Goal: Task Accomplishment & Management: Use online tool/utility

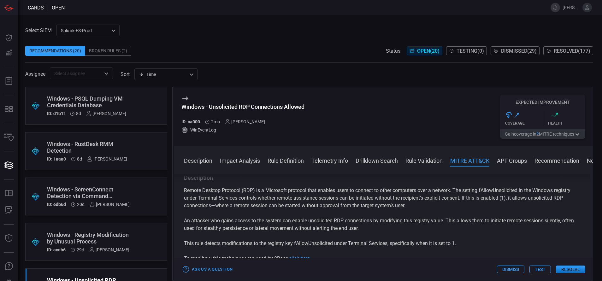
scroll to position [466, 0]
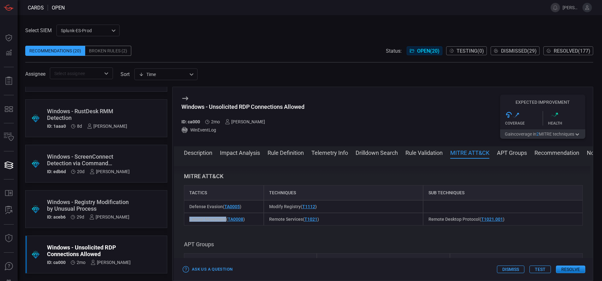
click at [566, 267] on button "Resolve" at bounding box center [570, 270] width 29 height 8
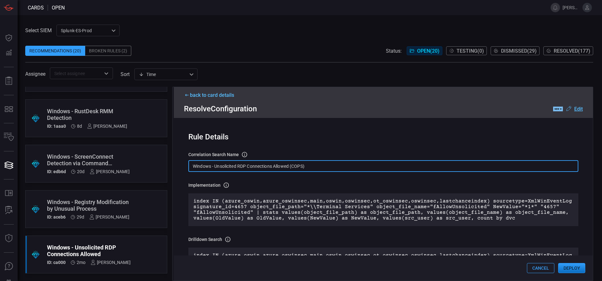
click at [329, 168] on input "Windows - Unsolicited RDP Connections Allowed (COPS)" at bounding box center [384, 166] width 390 height 12
paste input "Reg - Unsolicited RDP Connections Allowed"
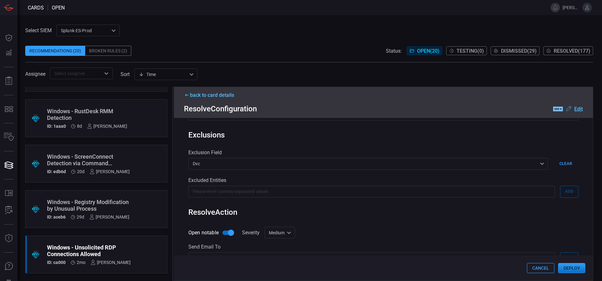
scroll to position [304, 0]
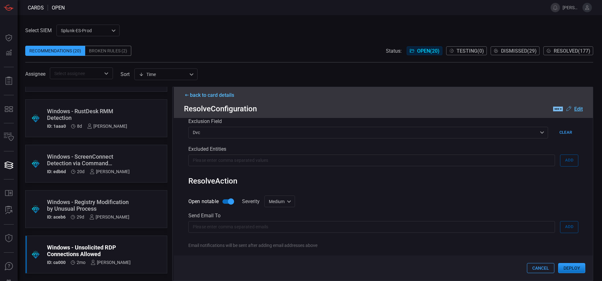
type input "Win Reg - Unsolicited RDP Connections Allowed"
click at [289, 201] on div "Medium medium Informational Low Medium High Critical ​" at bounding box center [280, 202] width 31 height 12
click at [279, 224] on li "Low" at bounding box center [281, 227] width 38 height 10
type input "low"
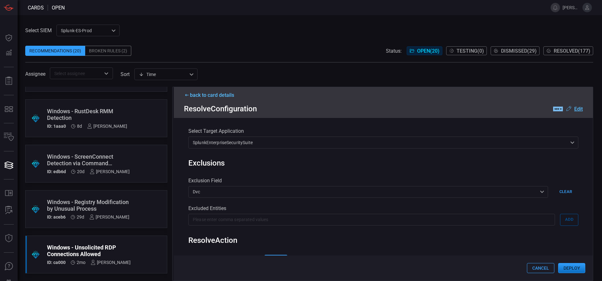
scroll to position [347, 0]
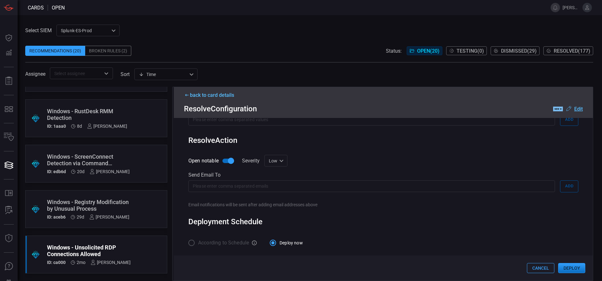
click at [569, 266] on button "Deploy" at bounding box center [572, 268] width 27 height 10
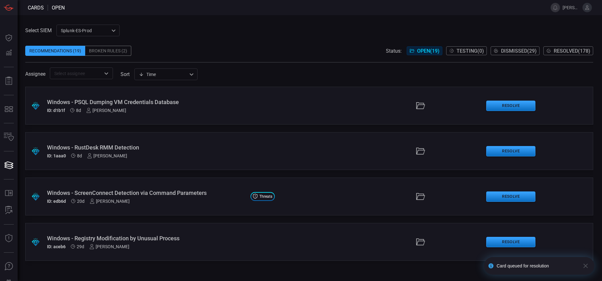
click at [554, 54] on span "Resolved ( 178 )" at bounding box center [572, 51] width 37 height 6
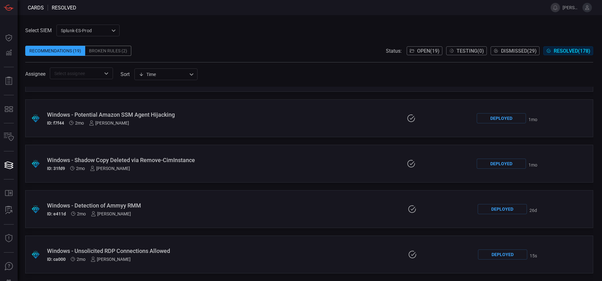
scroll to position [1077, 0]
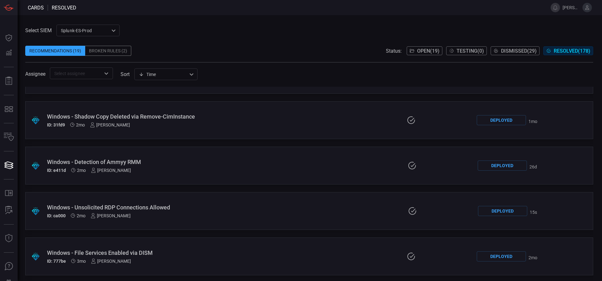
click at [214, 205] on div "Windows - Unsolicited RDP Connections Allowed" at bounding box center [143, 207] width 193 height 7
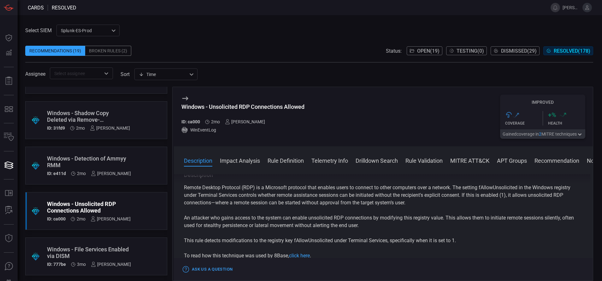
scroll to position [3, 0]
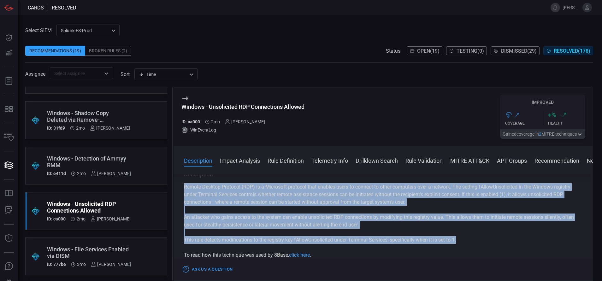
drag, startPoint x: 183, startPoint y: 186, endPoint x: 461, endPoint y: 243, distance: 283.2
click at [461, 243] on div "Description Remote Desktop Protocol (RDP) is a Microsoft protocol that enables …" at bounding box center [383, 226] width 419 height 105
copy div "Remote Desktop Protocol (RDP) is a Microsoft protocol that enables users to con…"
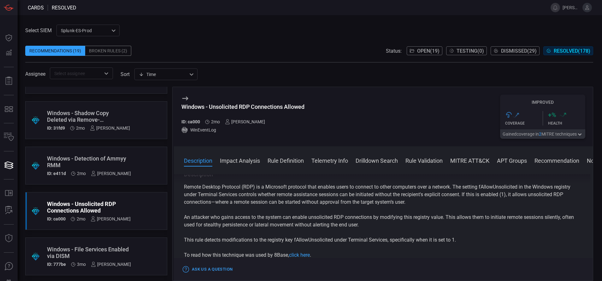
click at [270, 136] on div "Windows - Unsolicited RDP Connections Allowed ID: ca000 2mo [PERSON_NAME] WinEv…" at bounding box center [243, 117] width 123 height 44
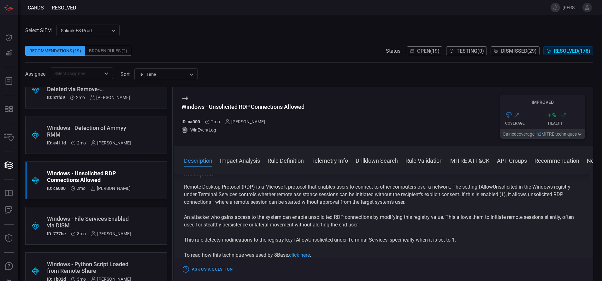
scroll to position [1170, 0]
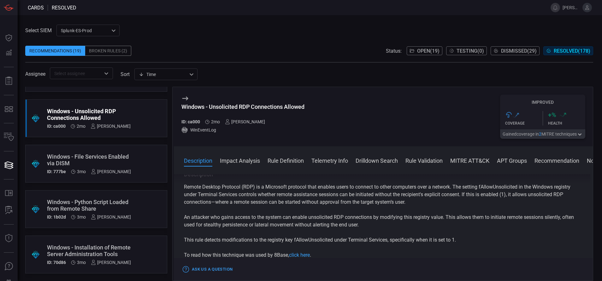
click at [426, 47] on button "Open ( 19 )" at bounding box center [425, 50] width 36 height 9
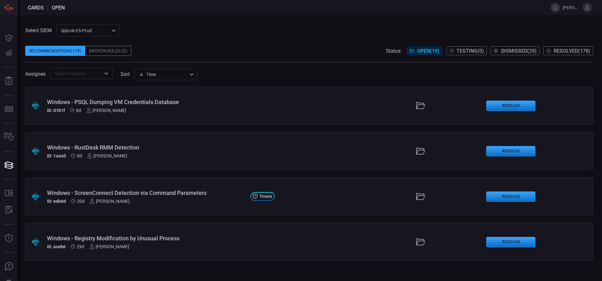
click at [158, 236] on div "Windows - Registry Modification by Unusual Process" at bounding box center [146, 238] width 199 height 7
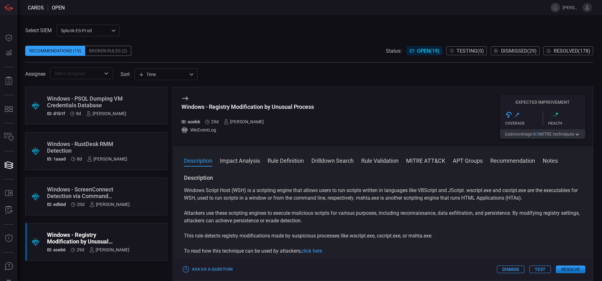
click at [298, 158] on button "Rule Definition" at bounding box center [286, 161] width 36 height 8
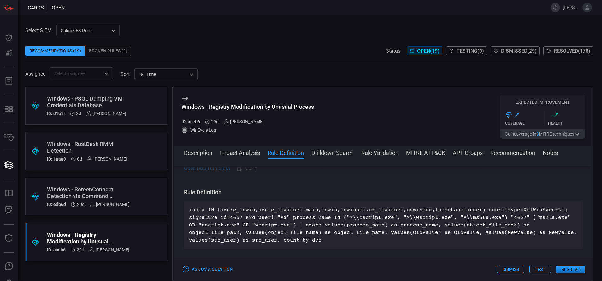
scroll to position [280, 0]
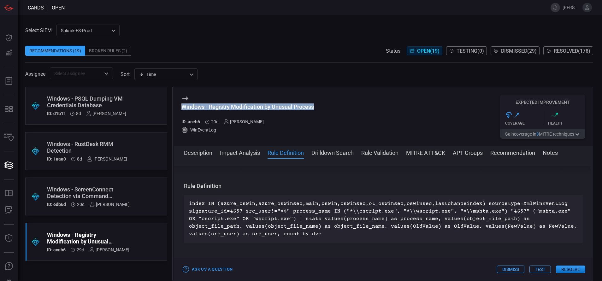
drag, startPoint x: 316, startPoint y: 106, endPoint x: 183, endPoint y: 107, distance: 133.9
click at [183, 107] on div "Windows - Registry Modification by Unusual Process ID: aceb6 29d [PERSON_NAME] …" at bounding box center [383, 116] width 419 height 59
copy div "Windows - Registry Modification by Unusual Process"
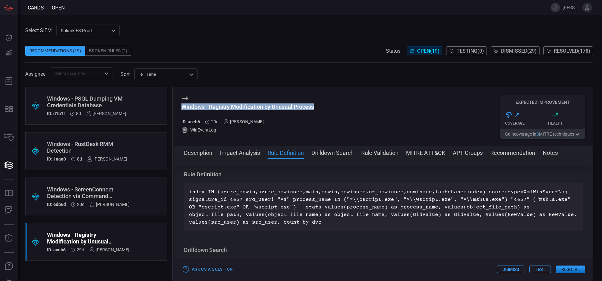
click at [430, 152] on button "MITRE ATT&CK" at bounding box center [425, 153] width 39 height 8
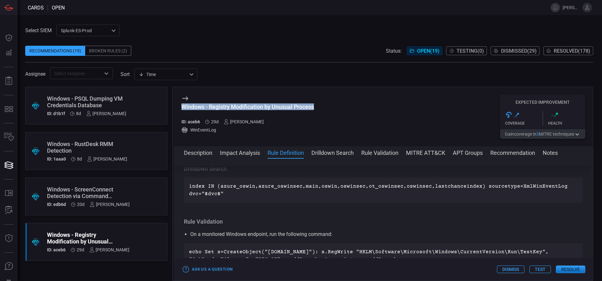
scroll to position [484, 0]
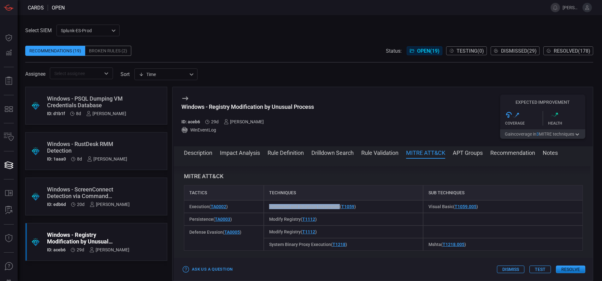
drag, startPoint x: 337, startPoint y: 207, endPoint x: 268, endPoint y: 208, distance: 69.2
click at [269, 208] on span "Command and Scripting Interpreter ( T1059 )" at bounding box center [312, 206] width 87 height 5
copy span "Command and Scripting Interpreter"
drag, startPoint x: 449, startPoint y: 206, endPoint x: 416, endPoint y: 211, distance: 33.2
click at [416, 211] on div "Execution ( TA0002 ) Command and Scripting Interpreter ( T1059 ) Visual Basic (…" at bounding box center [383, 207] width 399 height 13
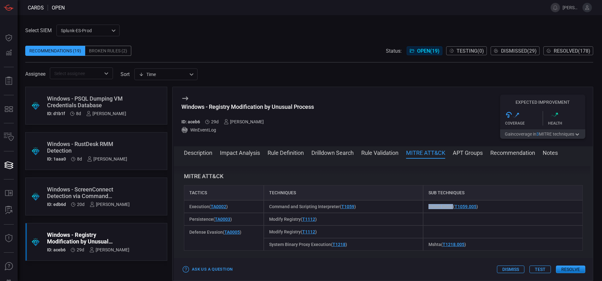
copy div "Visual Basic"
drag, startPoint x: 299, startPoint y: 218, endPoint x: 267, endPoint y: 215, distance: 32.3
click at [267, 215] on div "Modify Registry ( T1112 )" at bounding box center [344, 219] width 160 height 13
copy span "Modify Registry"
drag, startPoint x: 329, startPoint y: 243, endPoint x: 267, endPoint y: 246, distance: 62.0
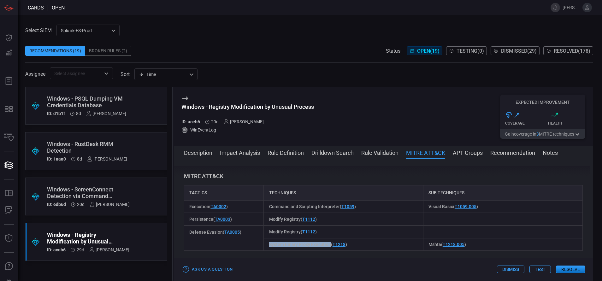
click at [267, 246] on div "System Binary Proxy Execution ( T1218 )" at bounding box center [344, 244] width 160 height 13
copy span "System Binary Proxy Execution"
drag, startPoint x: 436, startPoint y: 244, endPoint x: 424, endPoint y: 245, distance: 12.7
click at [424, 245] on div "Mshta ( T1218.005 )" at bounding box center [503, 244] width 160 height 13
copy span "Mshta"
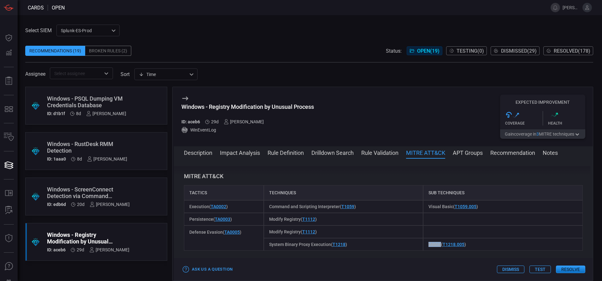
click at [201, 149] on button "Description" at bounding box center [198, 153] width 28 height 8
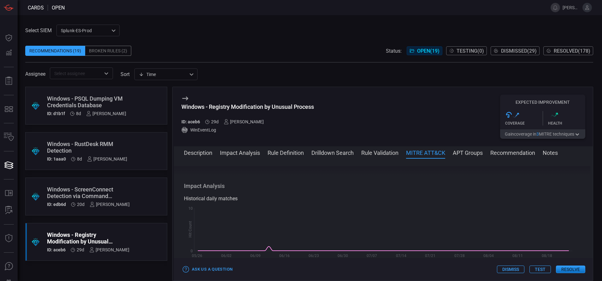
scroll to position [0, 0]
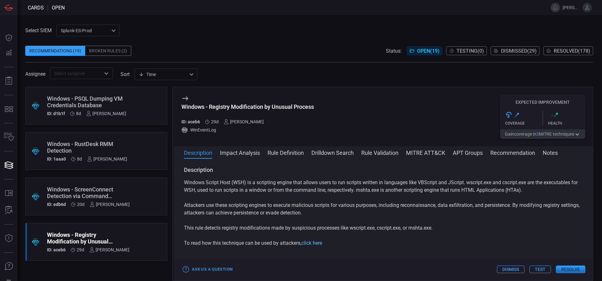
click at [310, 245] on link "click here" at bounding box center [312, 243] width 21 height 6
click at [292, 150] on button "Rule Definition" at bounding box center [286, 153] width 36 height 8
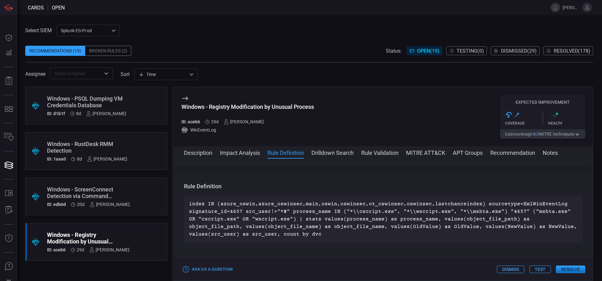
scroll to position [290, 0]
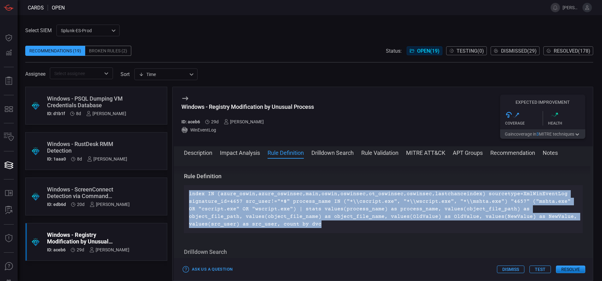
drag, startPoint x: 258, startPoint y: 223, endPoint x: 189, endPoint y: 195, distance: 74.6
click at [189, 195] on p "index IN (azure_oswin,azure_oswinsec,main,oswin,oswinsec,ot_oswinsec,oswinsec,l…" at bounding box center [383, 209] width 389 height 38
copy p "index IN (azure_oswin,azure_oswinsec,main,oswin,oswinsec,ot_oswinsec,oswinsec,l…"
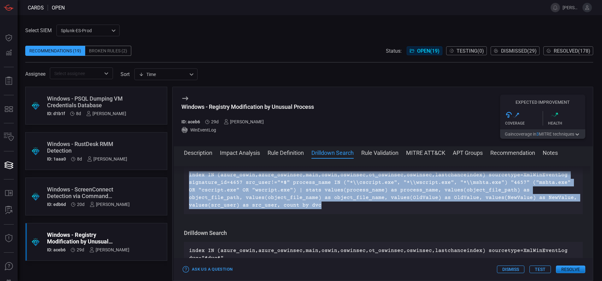
click at [308, 212] on div "index IN (azure_oswin,azure_oswinsec,main,oswin,oswinsec,ot_oswinsec,oswinsec,l…" at bounding box center [383, 190] width 399 height 48
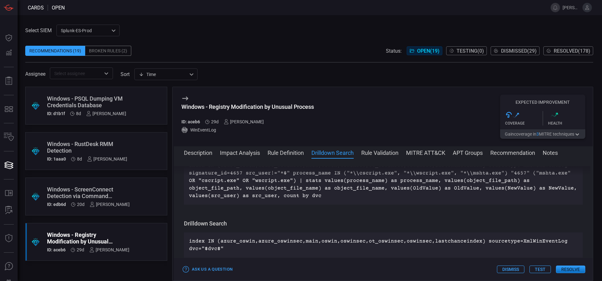
scroll to position [323, 0]
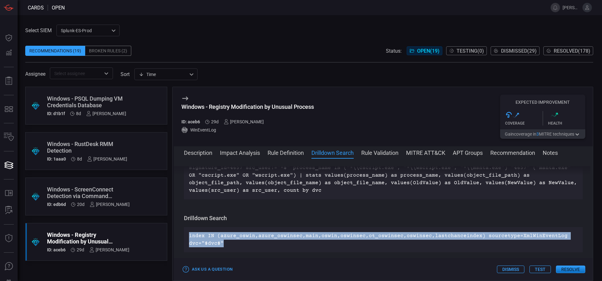
drag, startPoint x: 227, startPoint y: 241, endPoint x: 186, endPoint y: 231, distance: 42.4
click at [186, 231] on div "index IN (azure_oswin,azure_oswinsec,main,oswin,oswinsec,ot_oswinsec,oswinsec,l…" at bounding box center [383, 239] width 399 height 25
